Goal: Task Accomplishment & Management: Use online tool/utility

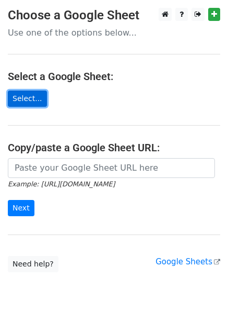
click at [25, 94] on link "Select..." at bounding box center [27, 98] width 39 height 16
click at [17, 94] on link "Select..." at bounding box center [27, 98] width 39 height 16
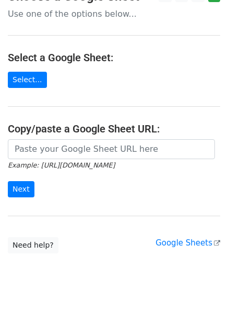
scroll to position [21, 0]
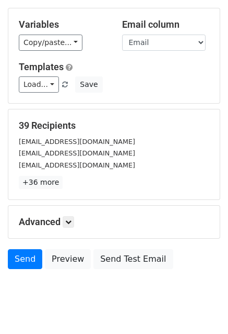
scroll to position [113, 0]
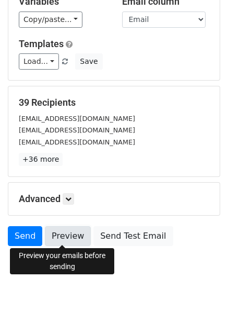
click at [69, 230] on link "Preview" at bounding box center [68, 236] width 46 height 20
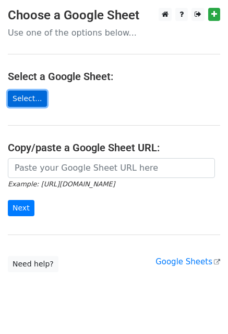
click at [14, 100] on link "Select..." at bounding box center [27, 98] width 39 height 16
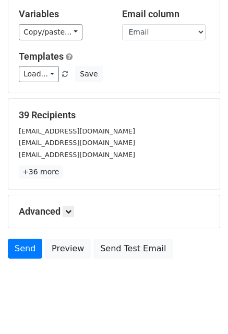
scroll to position [113, 0]
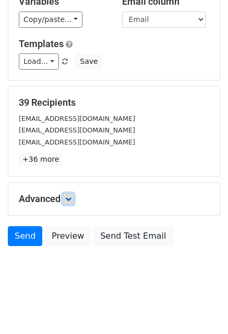
click at [70, 194] on link at bounding box center [69, 199] width 12 height 12
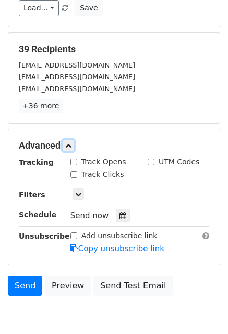
scroll to position [214, 0]
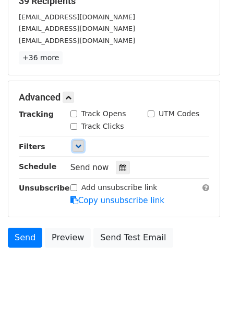
click at [73, 142] on link at bounding box center [79, 146] width 12 height 12
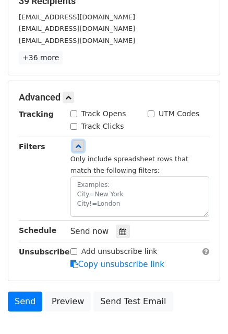
click at [79, 143] on icon at bounding box center [78, 146] width 6 height 6
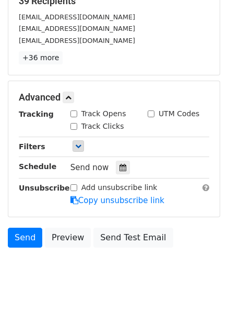
click at [73, 113] on input "Track Opens" at bounding box center [74, 113] width 7 height 7
checkbox input "true"
click at [73, 123] on input "Track Clicks" at bounding box center [74, 126] width 7 height 7
checkbox input "true"
click at [120, 165] on icon at bounding box center [123, 167] width 7 height 7
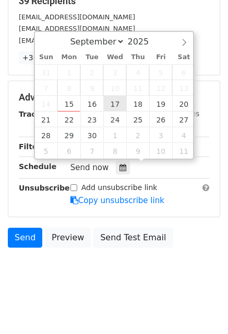
type input "[DATE] 12:00"
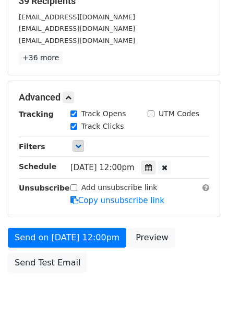
click at [137, 294] on body "New Campaign Daily emails left: 50 Google Sheet: MIERCOLES 17/09 1. Write your …" at bounding box center [114, 57] width 228 height 526
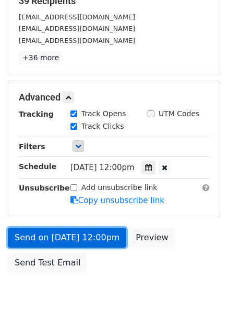
click at [99, 234] on link "Send on [DATE] 12:00pm" at bounding box center [67, 237] width 119 height 20
